Goal: Transaction & Acquisition: Purchase product/service

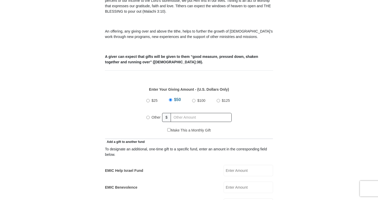
scroll to position [187, 0]
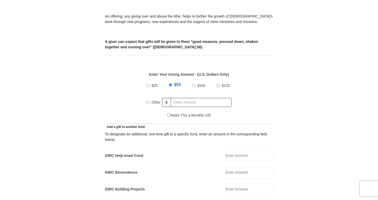
click at [147, 101] on input "Other" at bounding box center [147, 102] width 3 height 3
radio input "true"
type input "92.00"
click at [270, 81] on div "Enter Your Giving Amount - (U.S. Dollars Only) Amount must be a valid number Th…" at bounding box center [189, 89] width 168 height 46
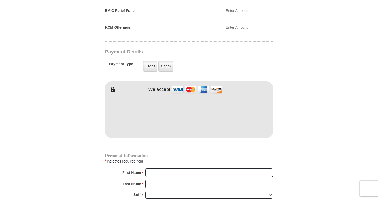
scroll to position [384, 0]
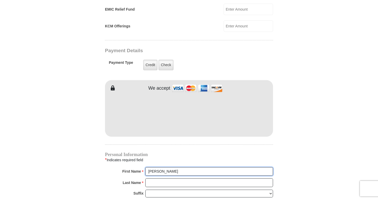
type input "[PERSON_NAME]"
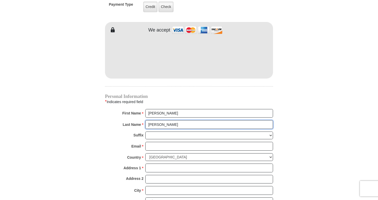
scroll to position [459, 0]
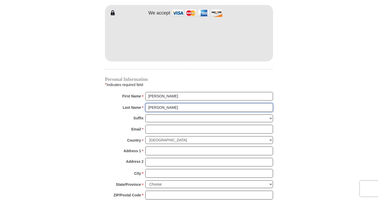
type input "[PERSON_NAME]"
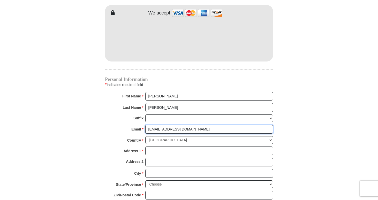
type input "[EMAIL_ADDRESS][DOMAIN_NAME]"
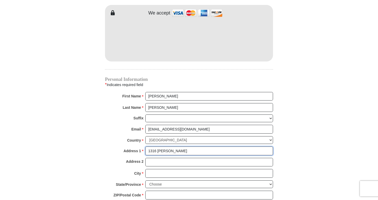
type input "1316 [PERSON_NAME]"
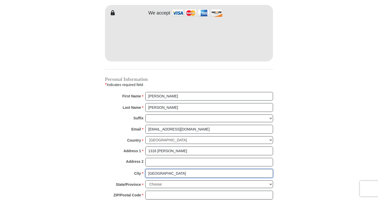
type input "[GEOGRAPHIC_DATA]"
select select "[GEOGRAPHIC_DATA]"
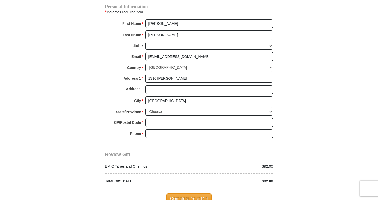
scroll to position [537, 0]
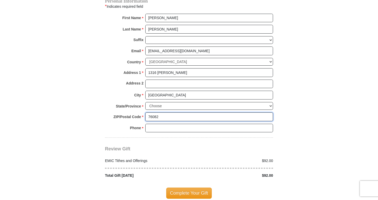
type input "76082"
type input "9099735744"
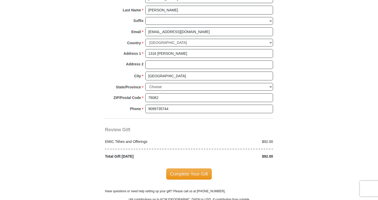
scroll to position [563, 0]
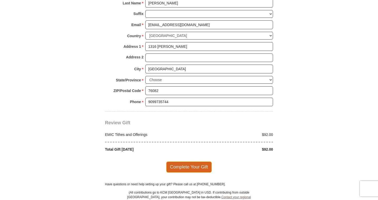
click at [202, 162] on span "Complete Your Gift" at bounding box center [189, 167] width 46 height 11
